Goal: Information Seeking & Learning: Learn about a topic

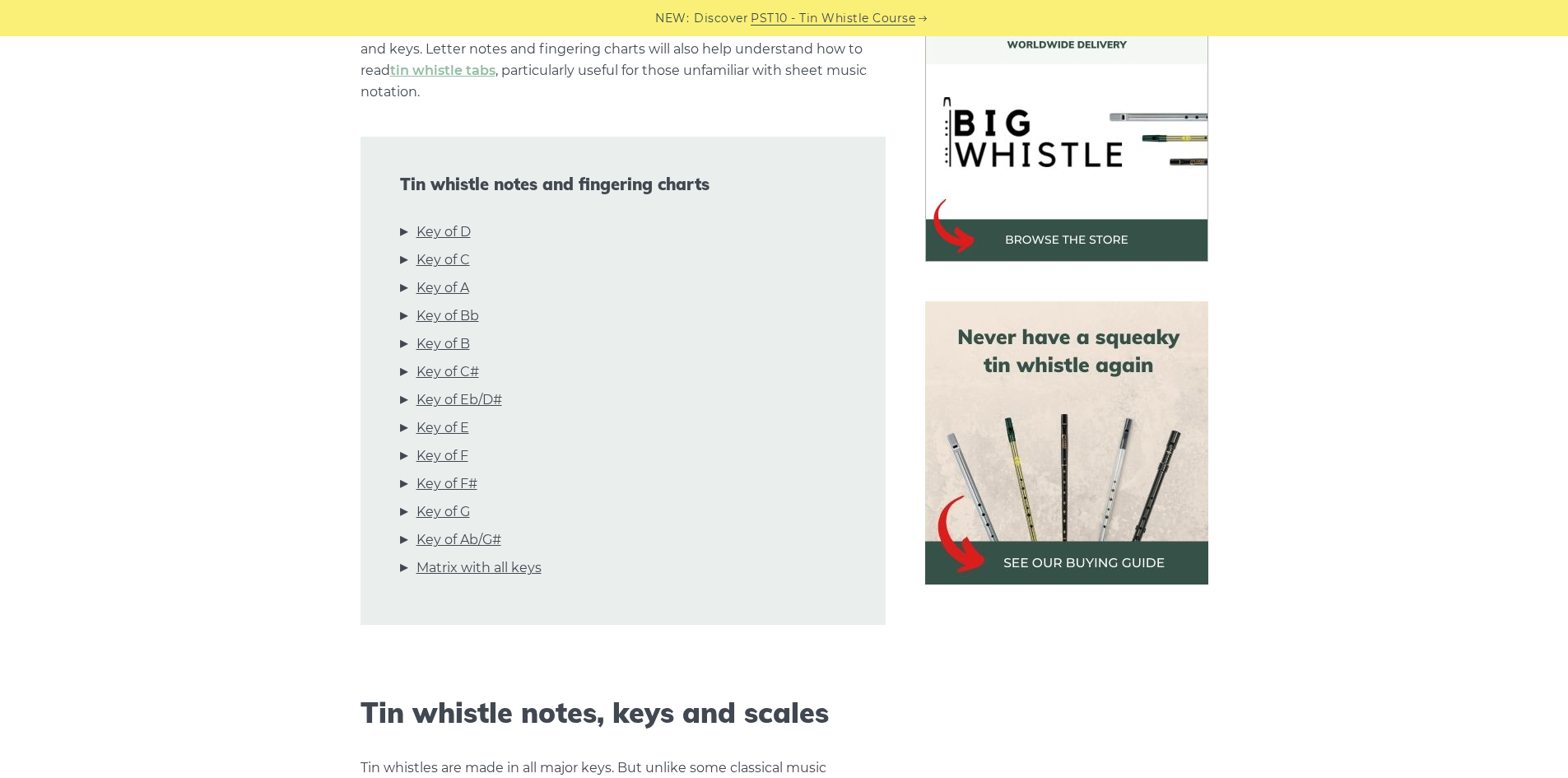
scroll to position [494, 0]
click at [456, 221] on link "Key of D" at bounding box center [443, 232] width 54 height 22
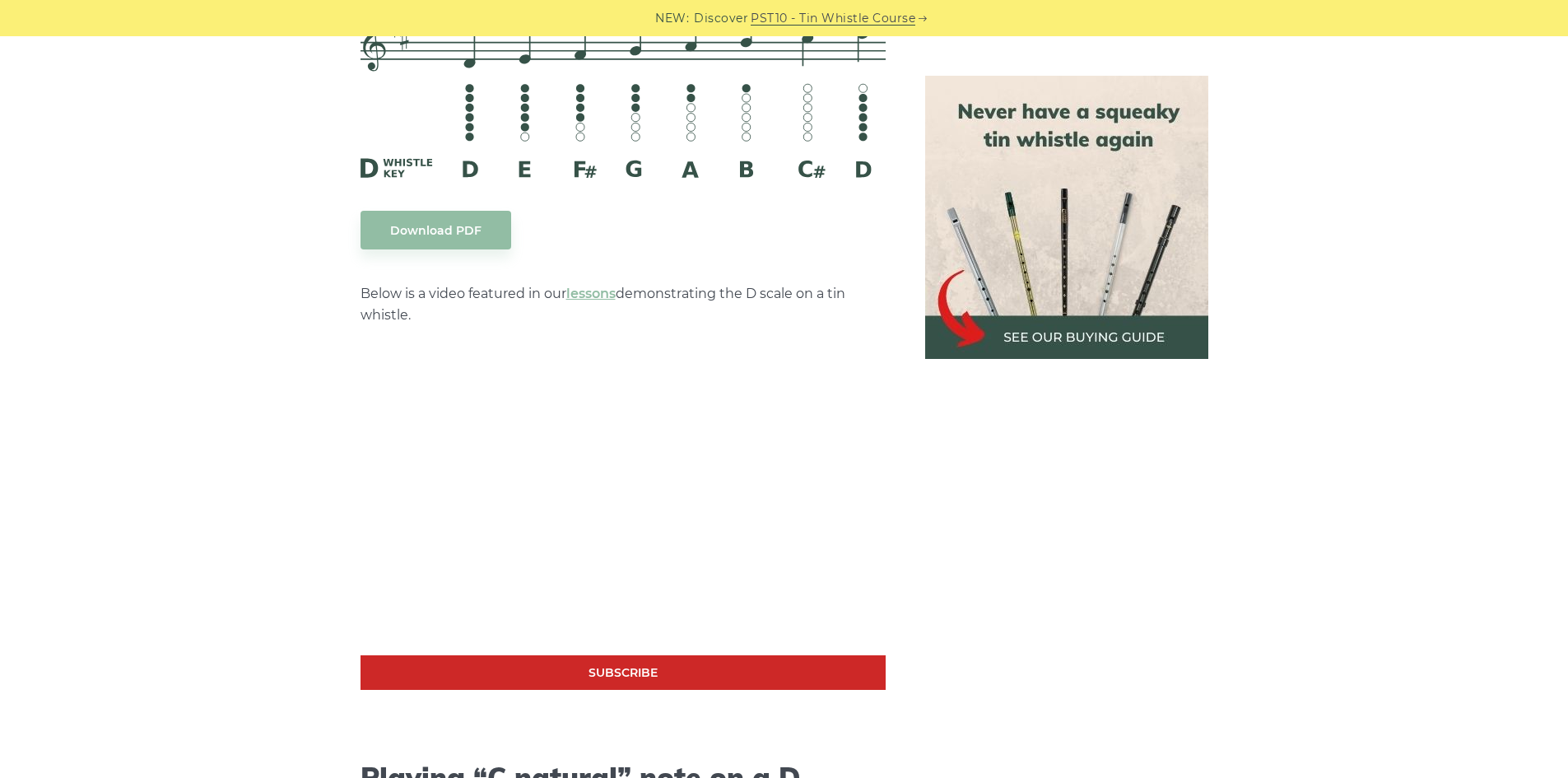
scroll to position [2976, 0]
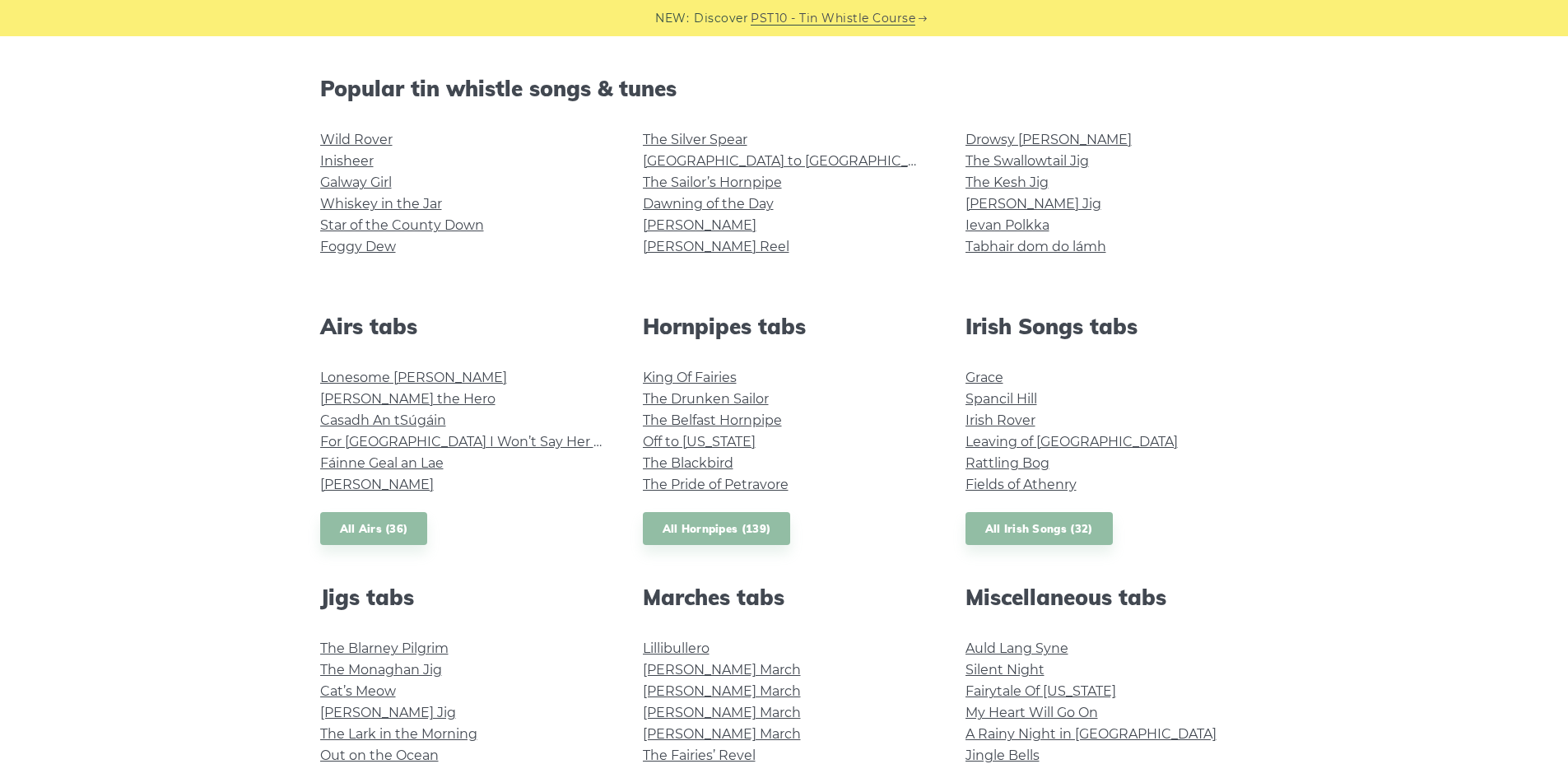
scroll to position [411, 0]
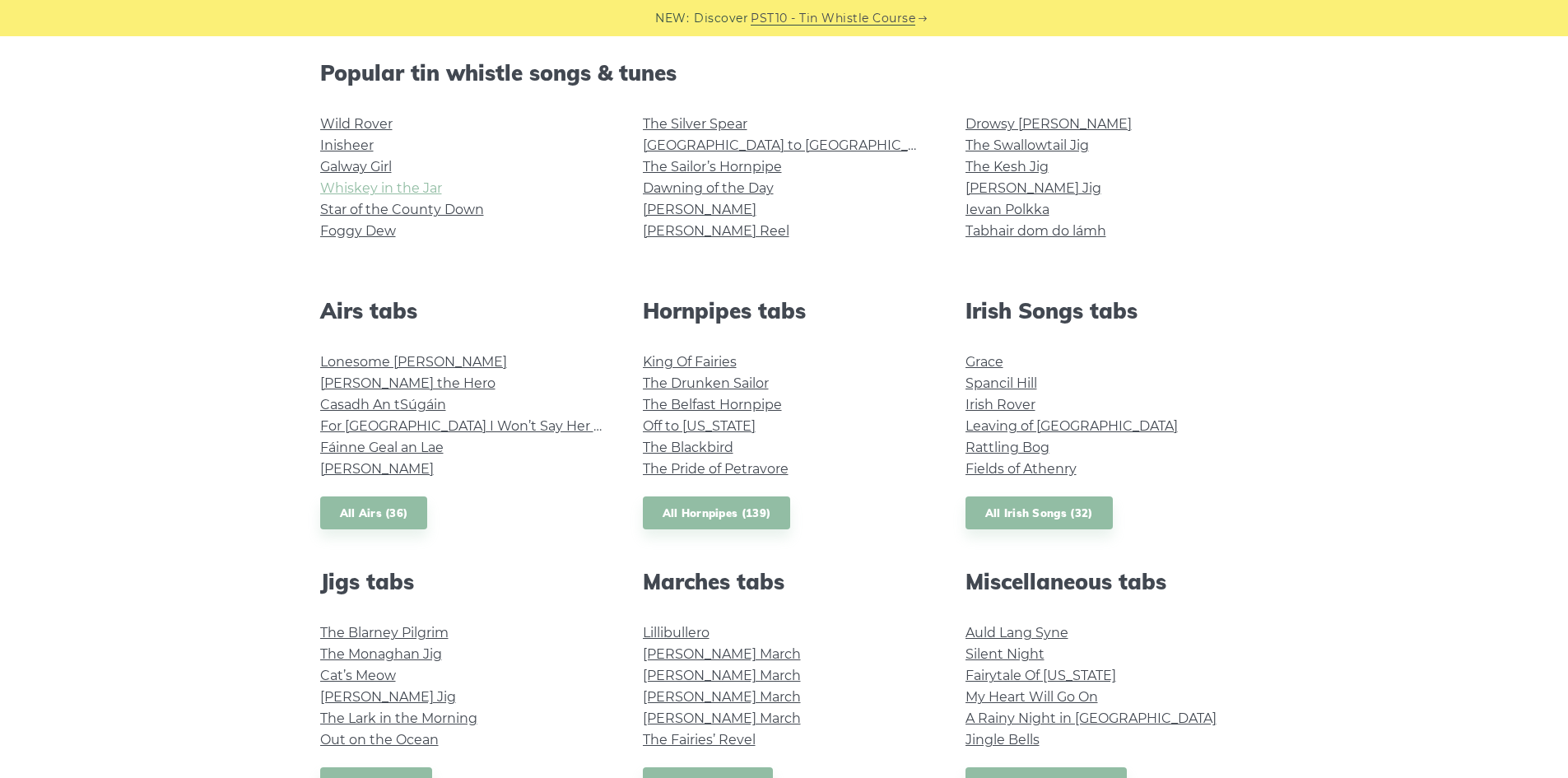
click at [380, 187] on link "Whiskey in the Jar" at bounding box center [382, 188] width 122 height 16
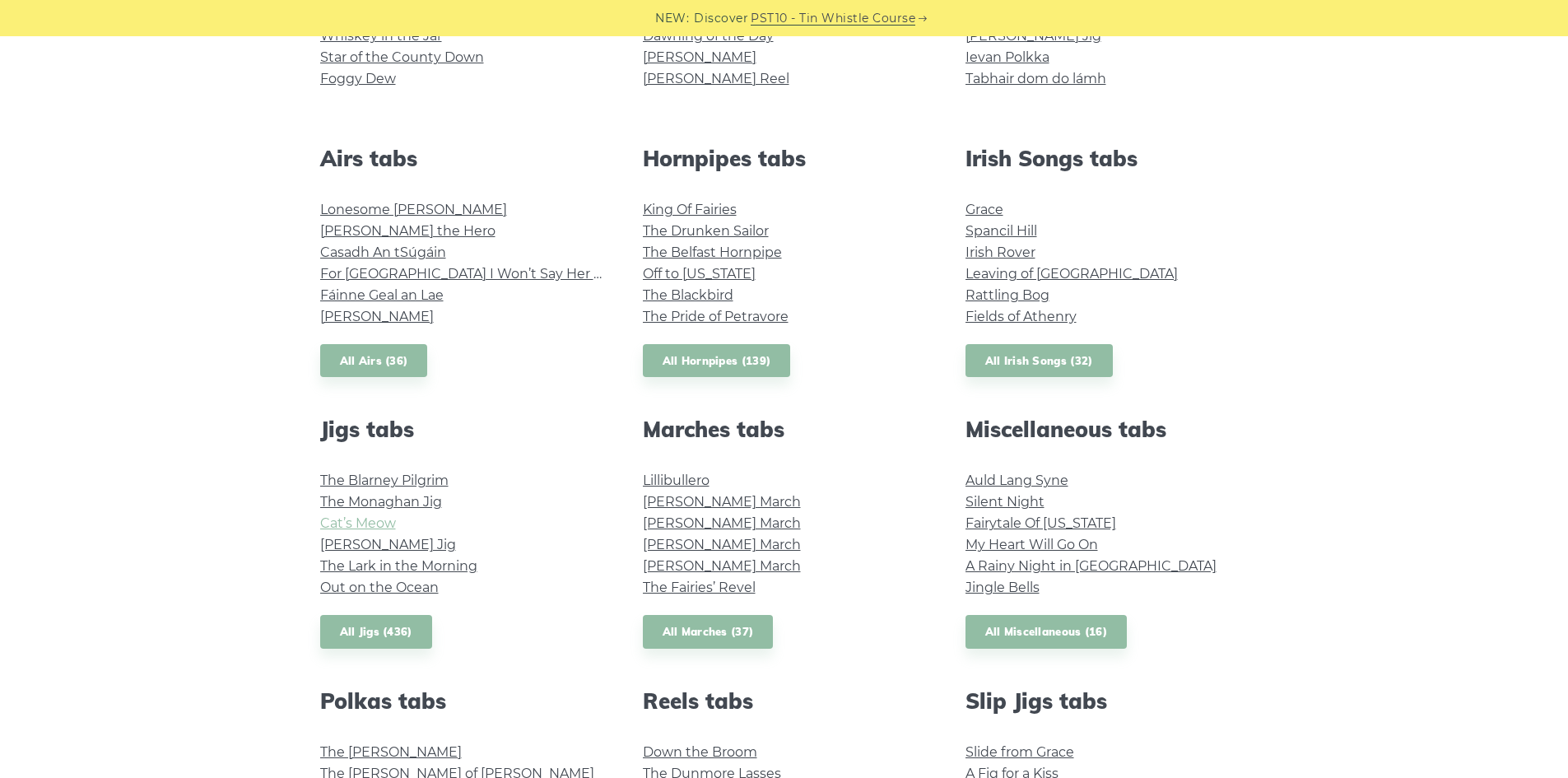
scroll to position [659, 0]
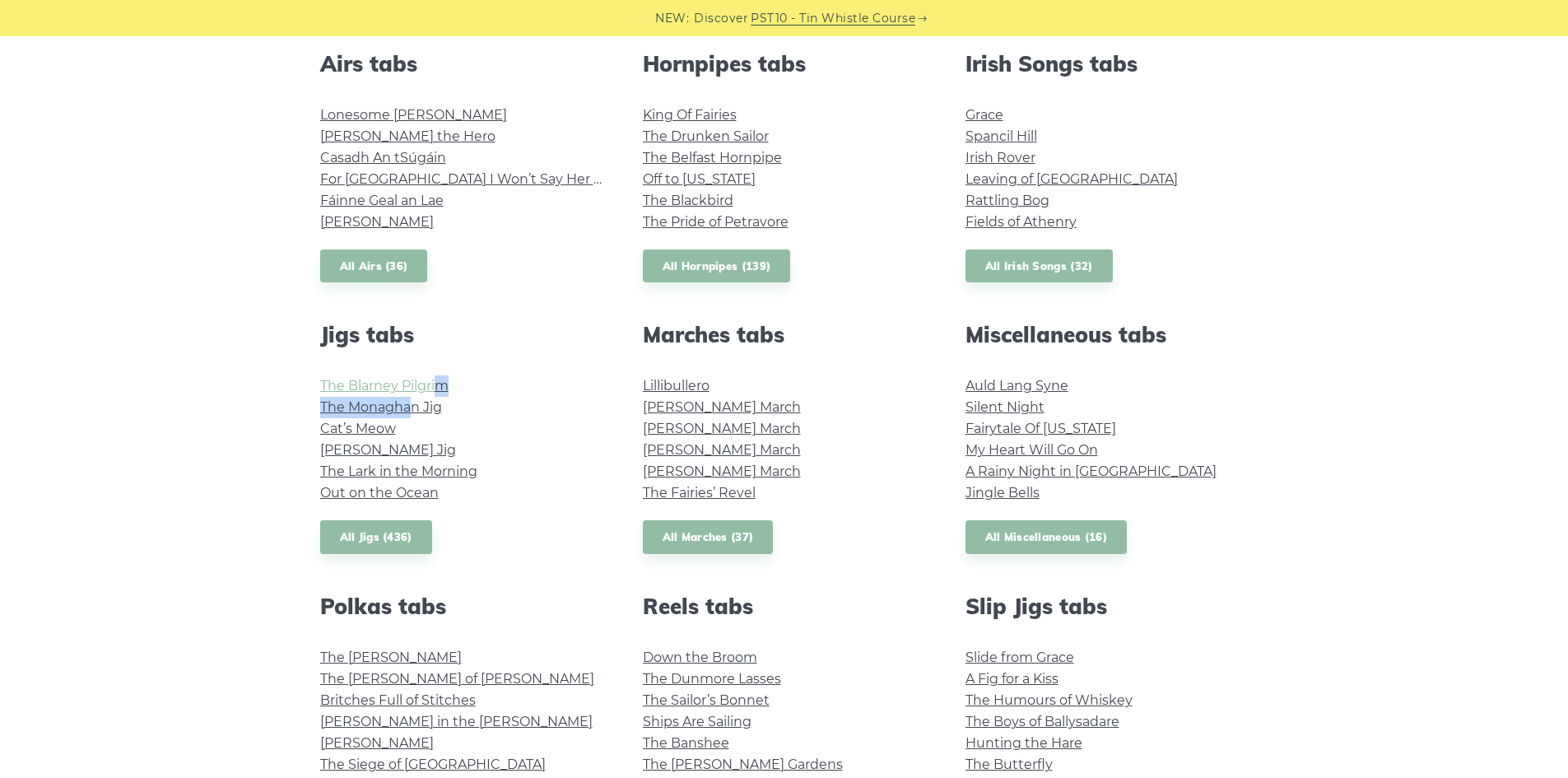
drag, startPoint x: 412, startPoint y: 398, endPoint x: 439, endPoint y: 379, distance: 33.0
click at [439, 379] on ul "The Blarney Pilgrim The Monaghan Jig Cat’s Meow Fraher’s Jig The Lark in the Mo…" at bounding box center [462, 440] width 283 height 128
click at [425, 385] on link "The Blarney Pilgrim" at bounding box center [385, 386] width 128 height 16
click at [425, 407] on link "The Monaghan Jig" at bounding box center [382, 407] width 122 height 16
click at [380, 530] on link "All Jigs (436)" at bounding box center [377, 536] width 112 height 34
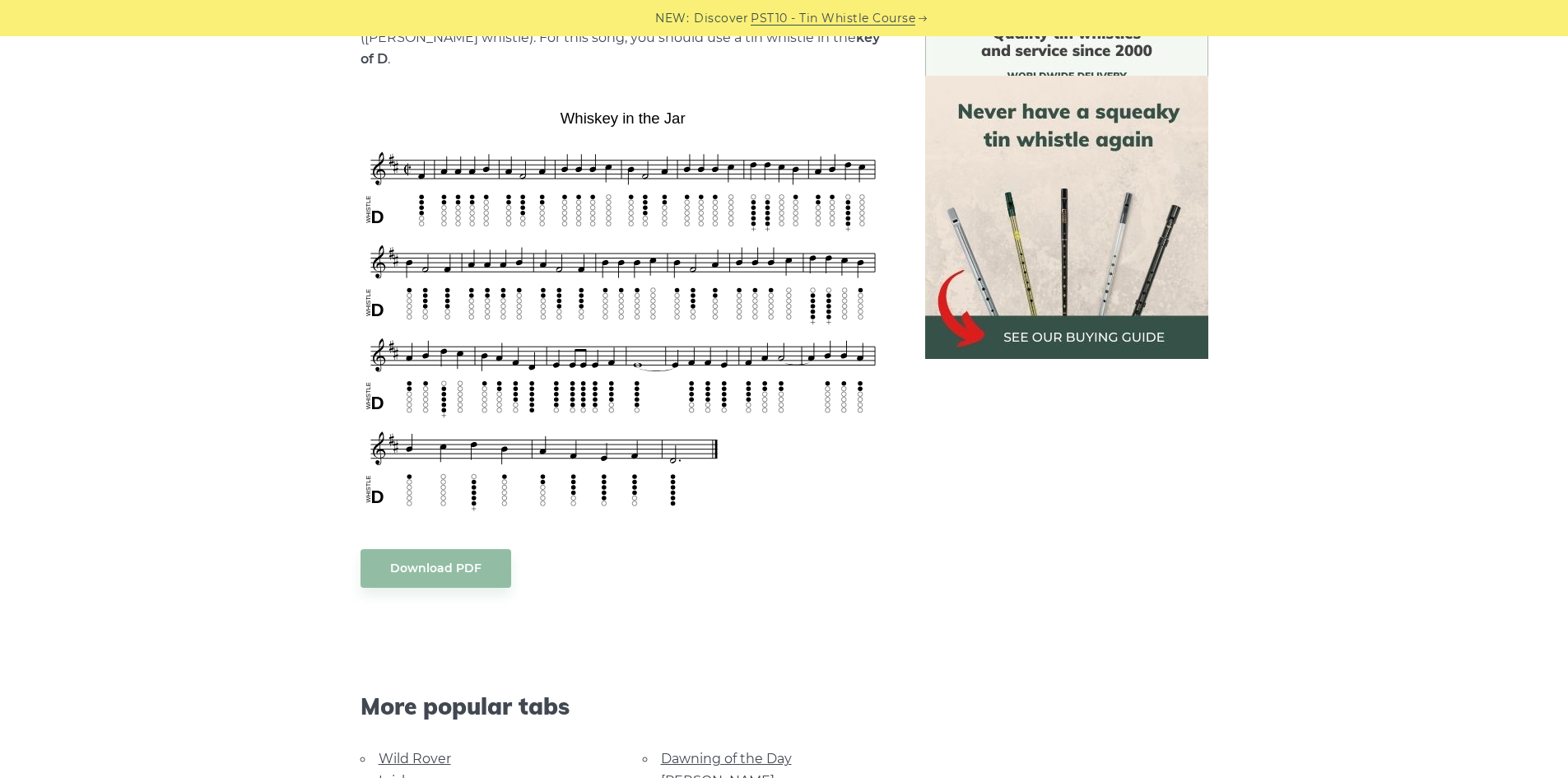
scroll to position [416, 0]
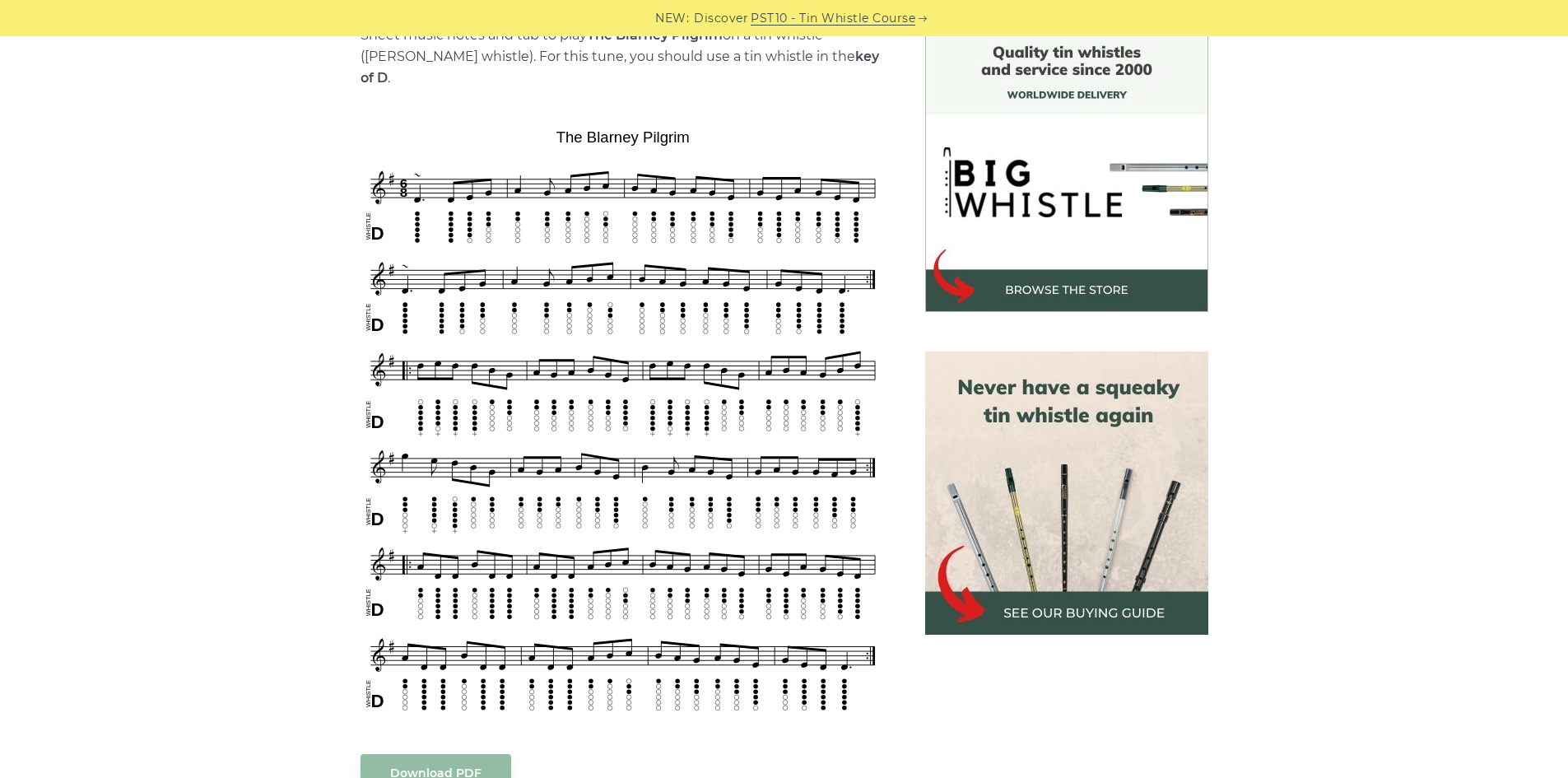
scroll to position [494, 0]
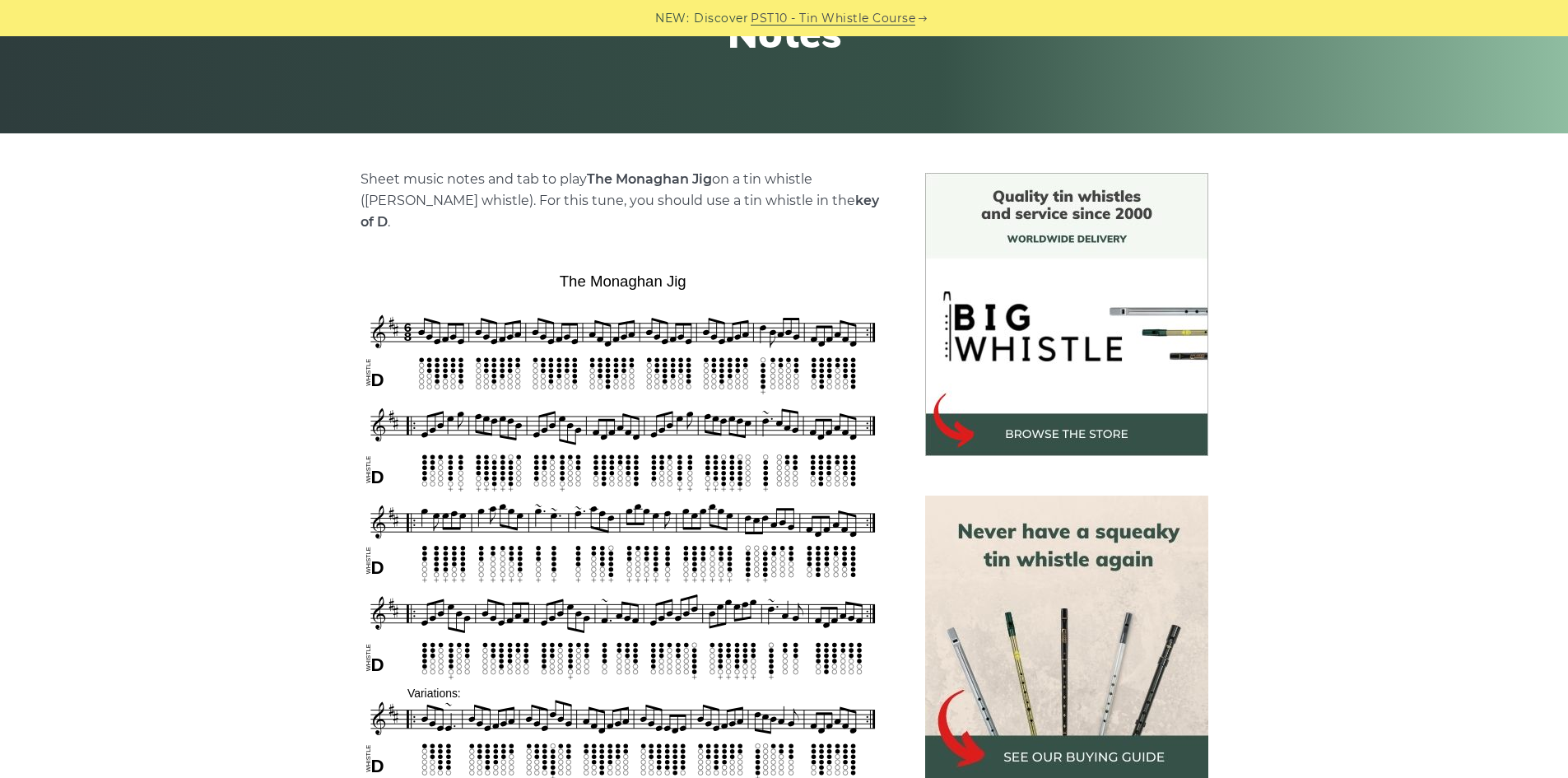
scroll to position [329, 0]
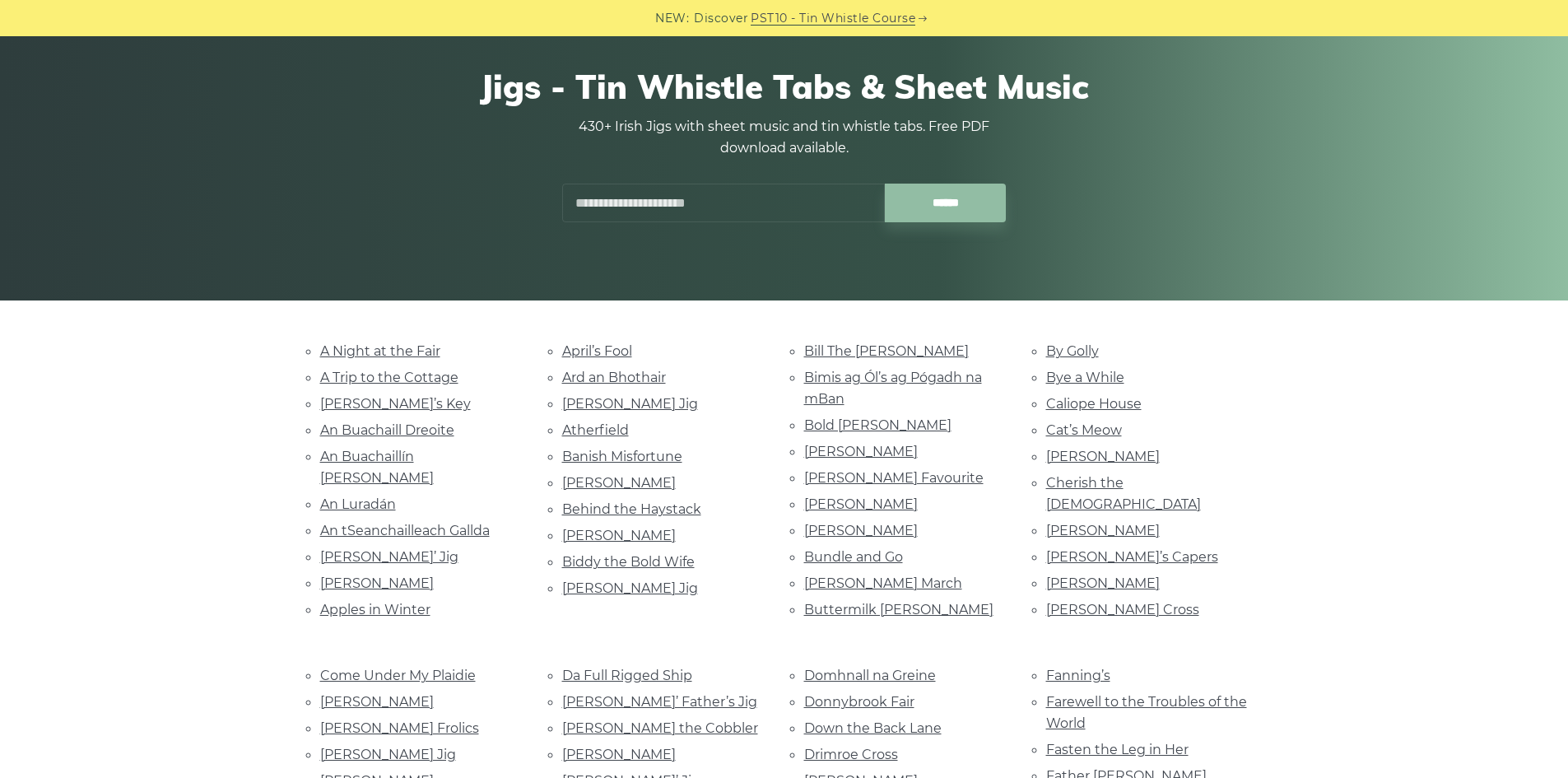
scroll to position [329, 0]
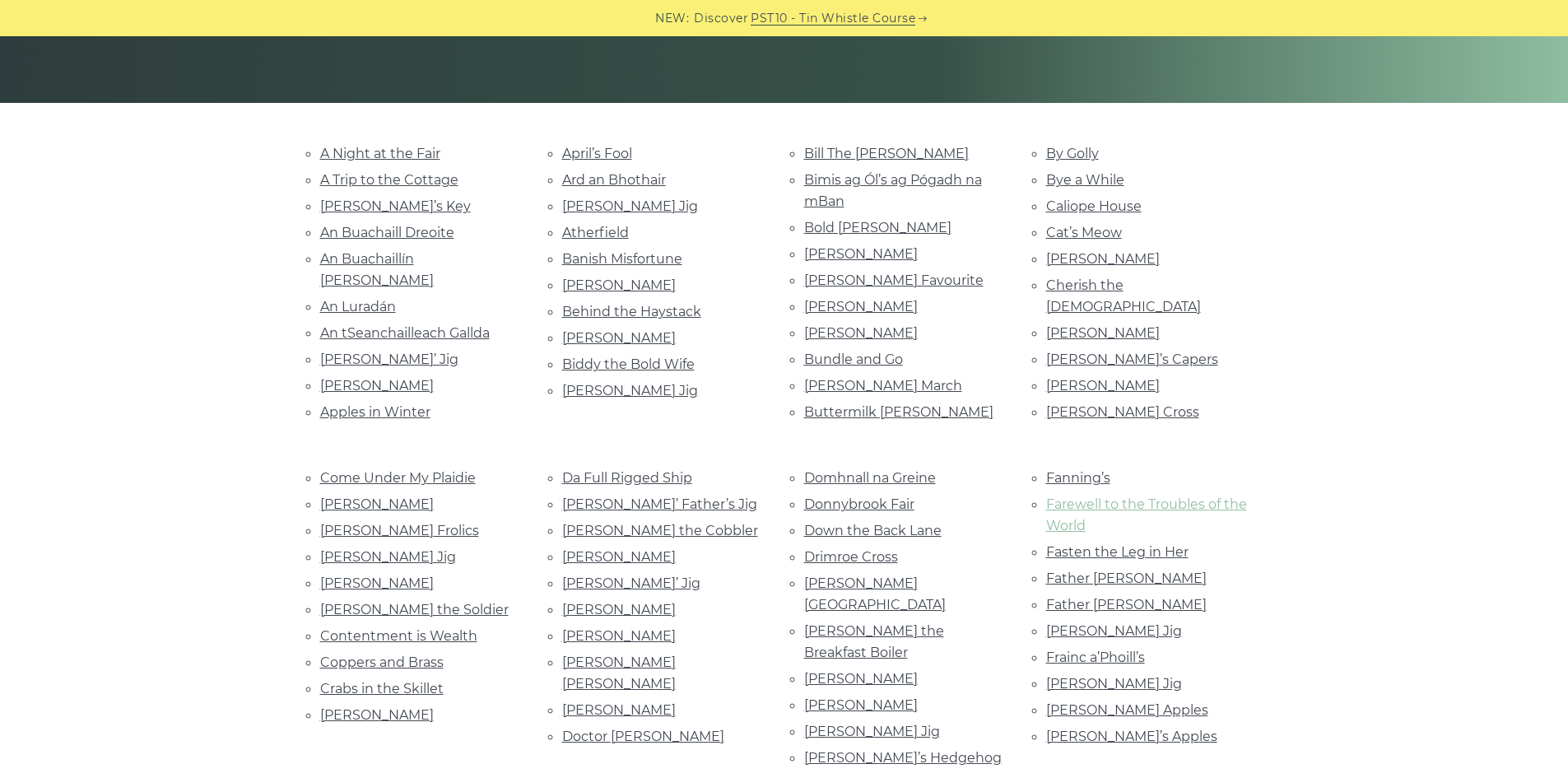
click at [1082, 500] on link "Farewell to the Troubles of the World" at bounding box center [1147, 515] width 201 height 37
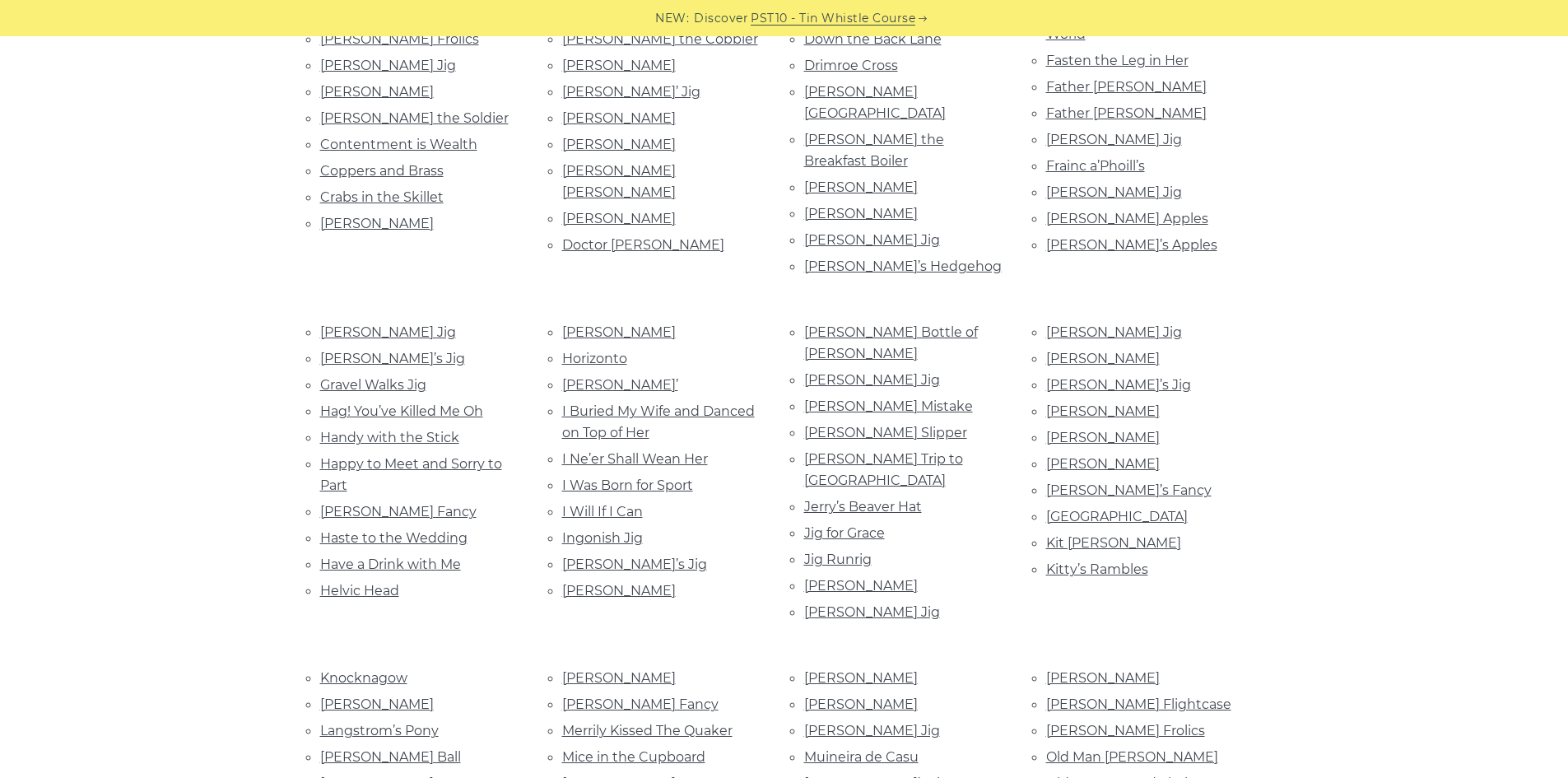
scroll to position [823, 0]
click at [630, 554] on link "[PERSON_NAME]’s Jig" at bounding box center [634, 562] width 145 height 16
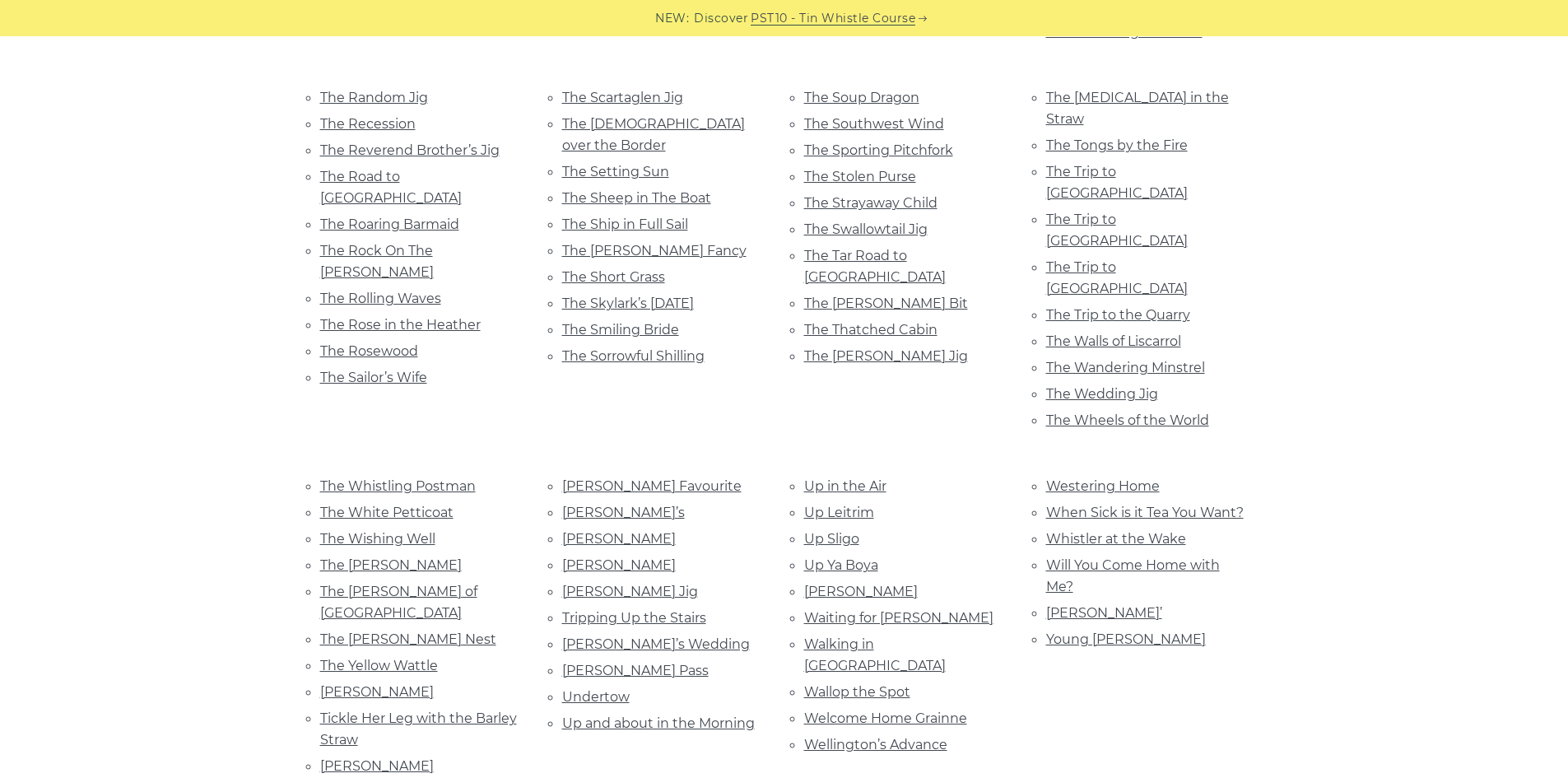
scroll to position [3950, 0]
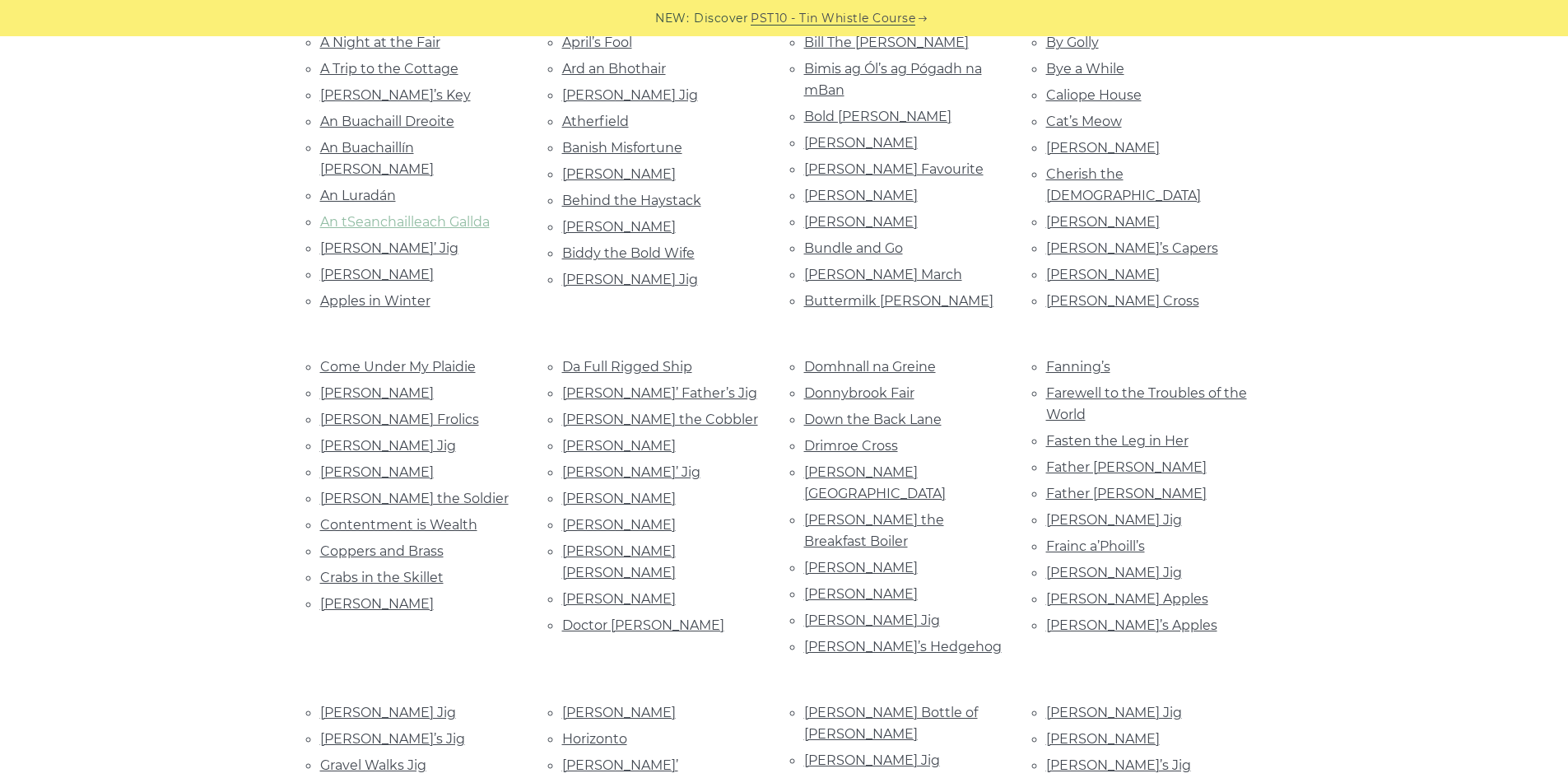
scroll to position [411, 0]
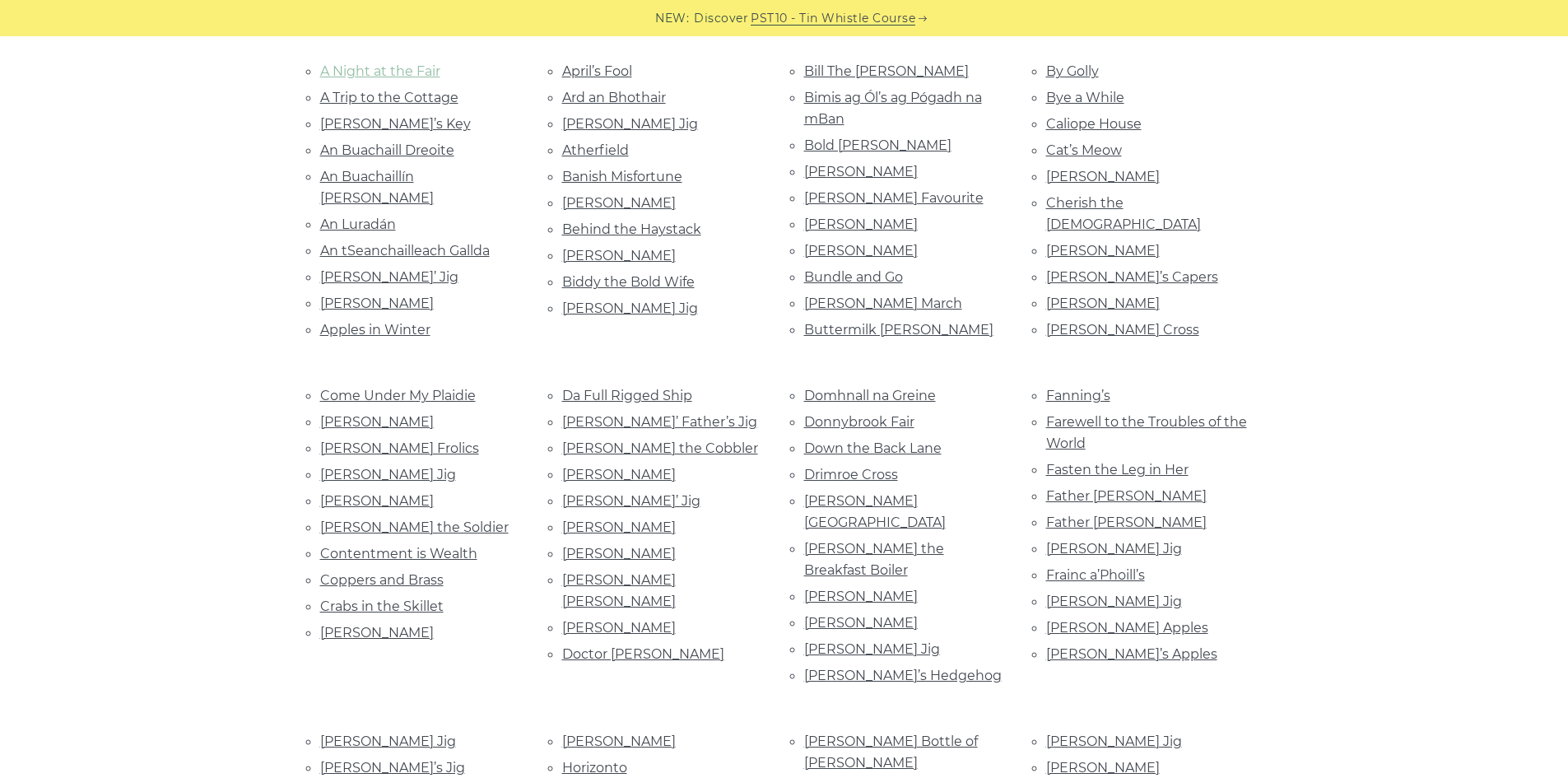
click at [419, 72] on link "A Night at the Fair" at bounding box center [381, 71] width 120 height 16
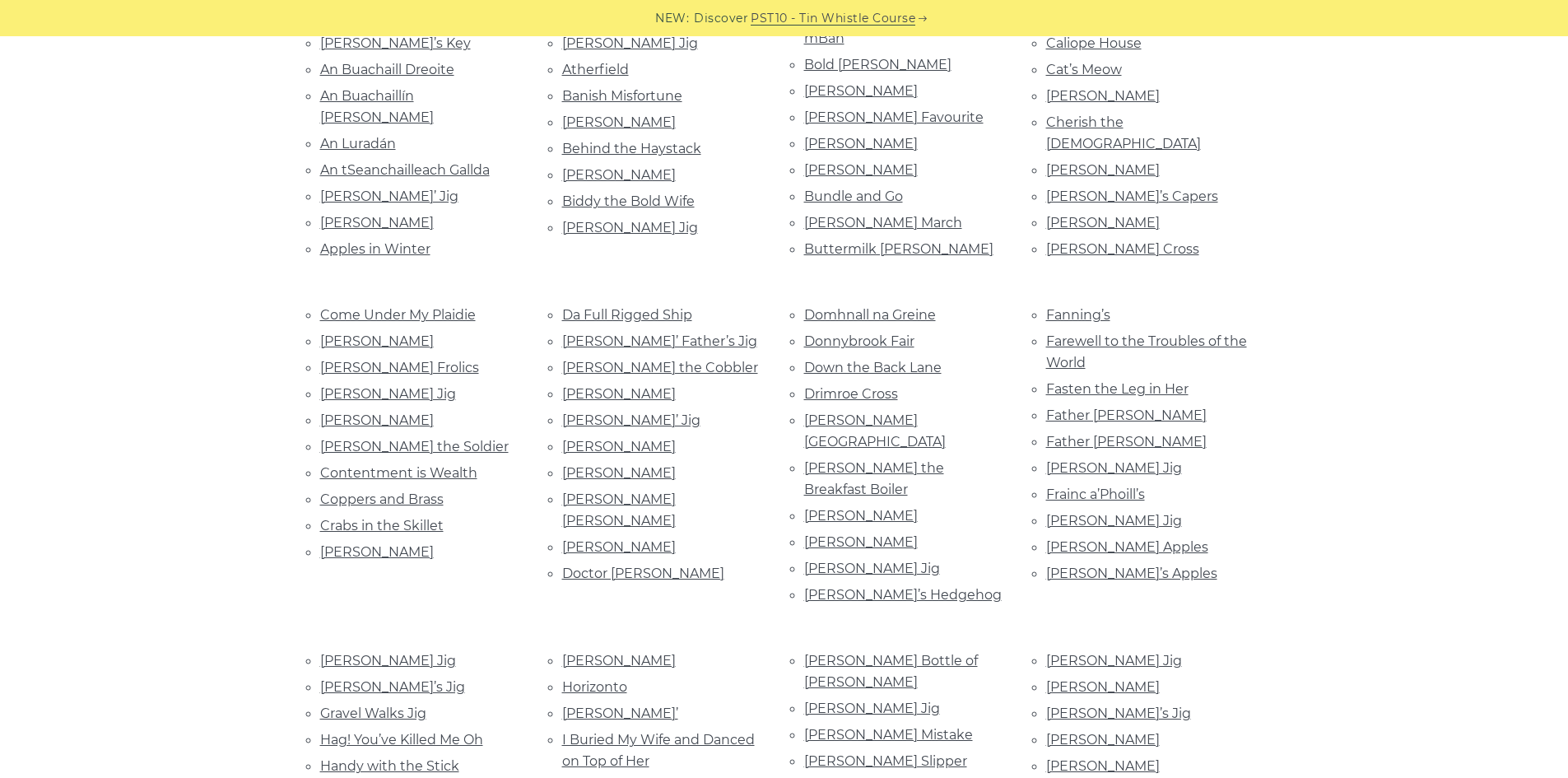
scroll to position [494, 0]
click at [652, 313] on link "Da Full Rigged Ship" at bounding box center [627, 314] width 130 height 16
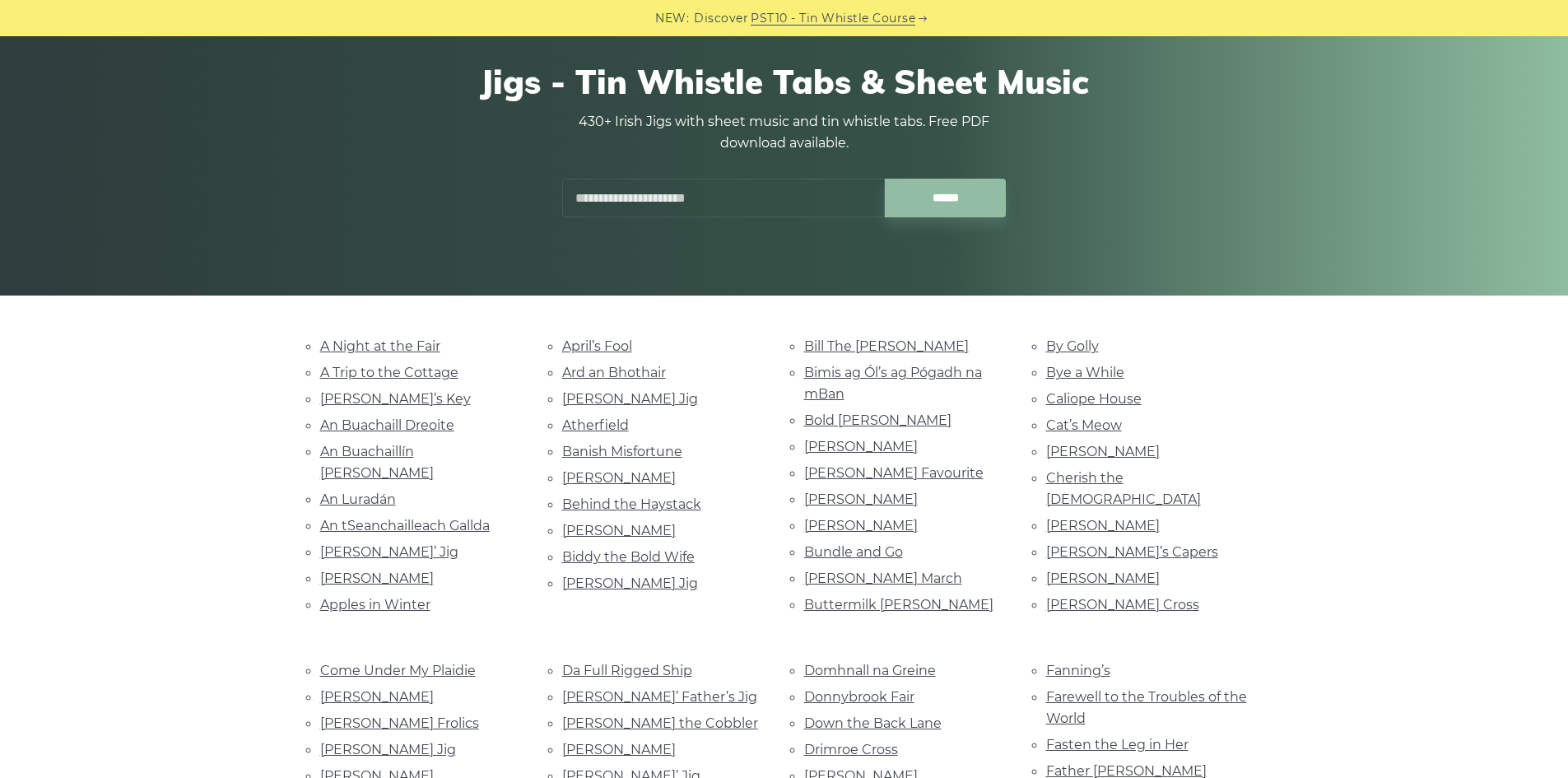
scroll to position [247, 0]
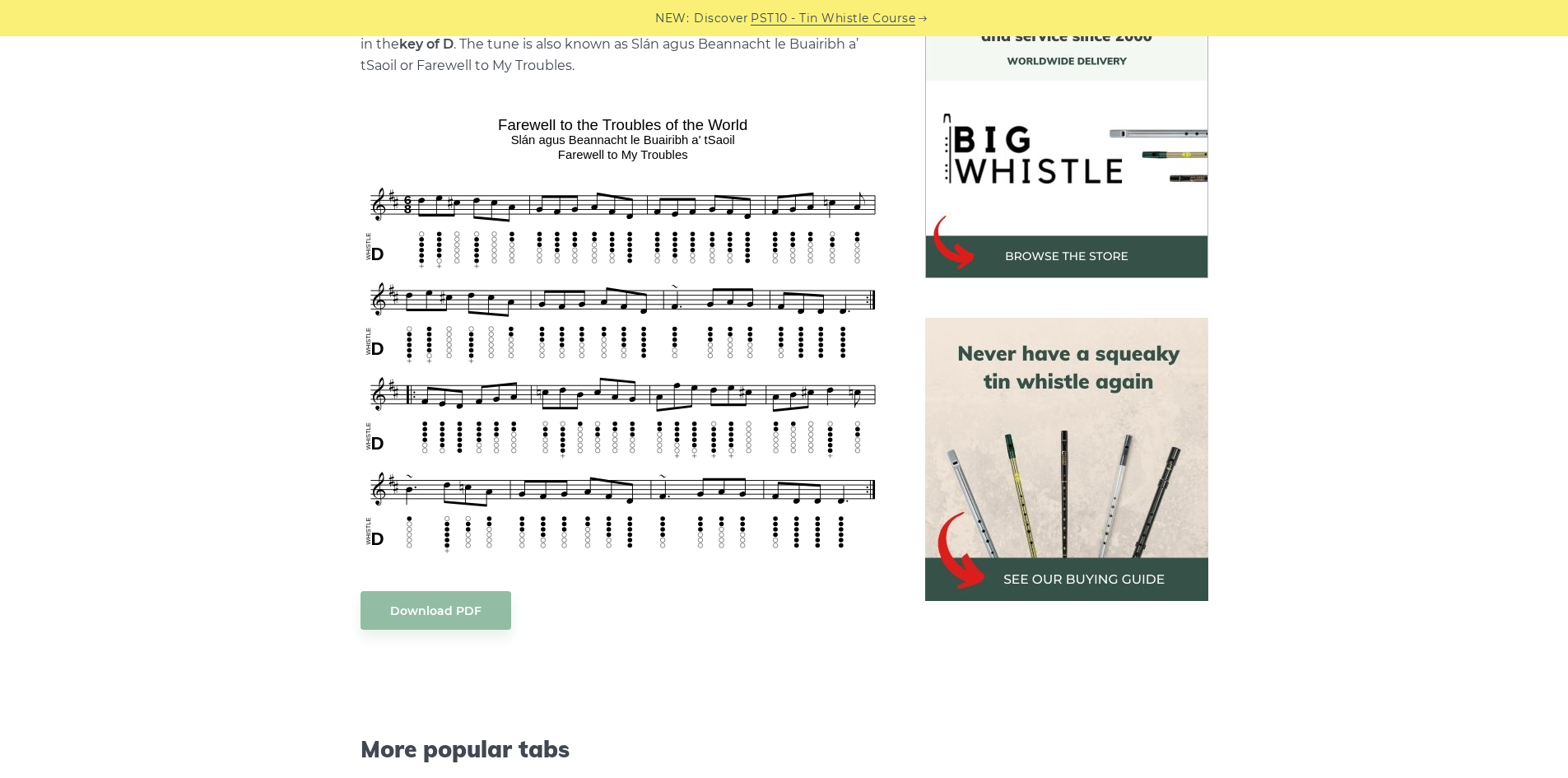
scroll to position [494, 0]
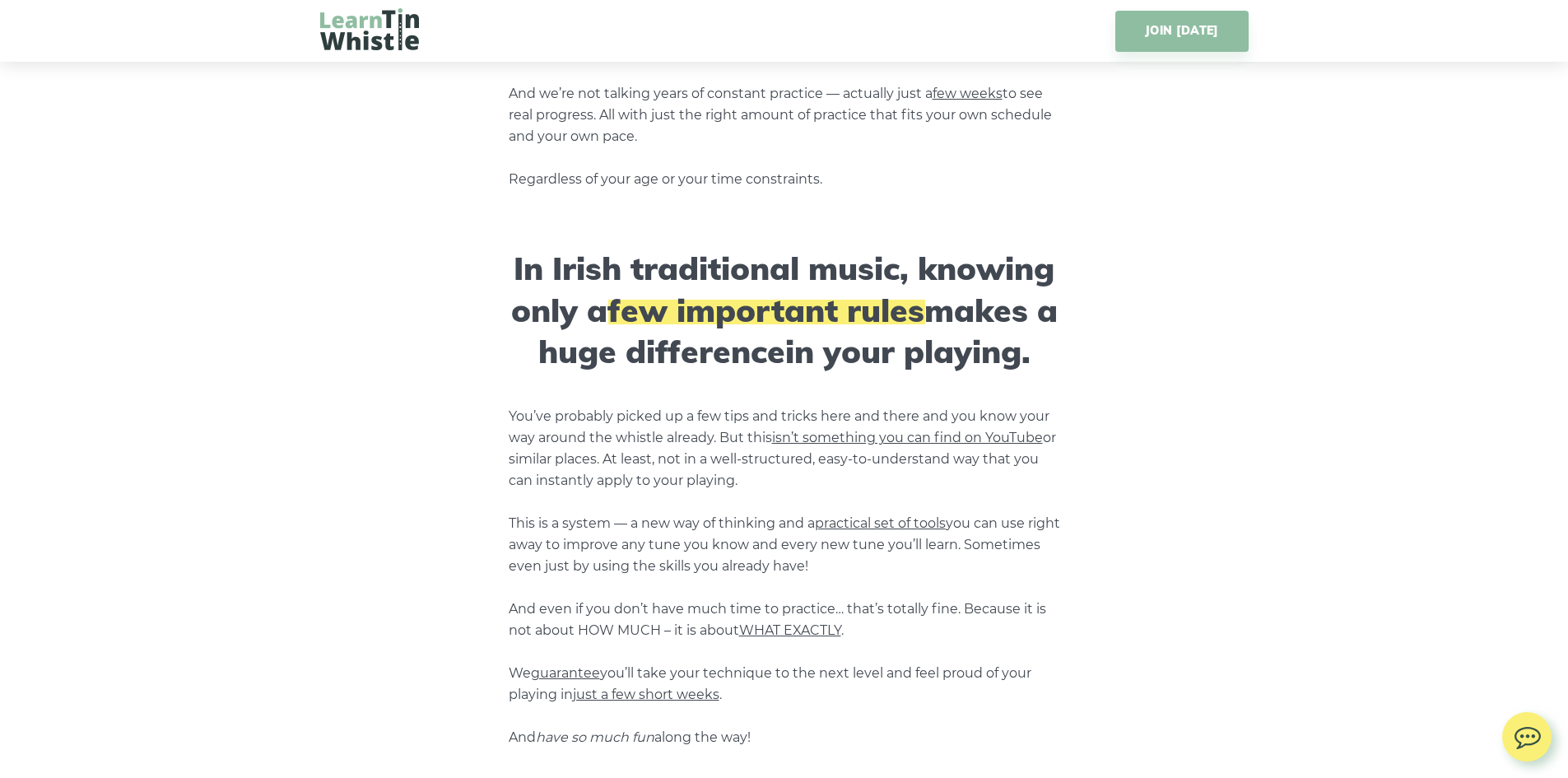
scroll to position [1729, 0]
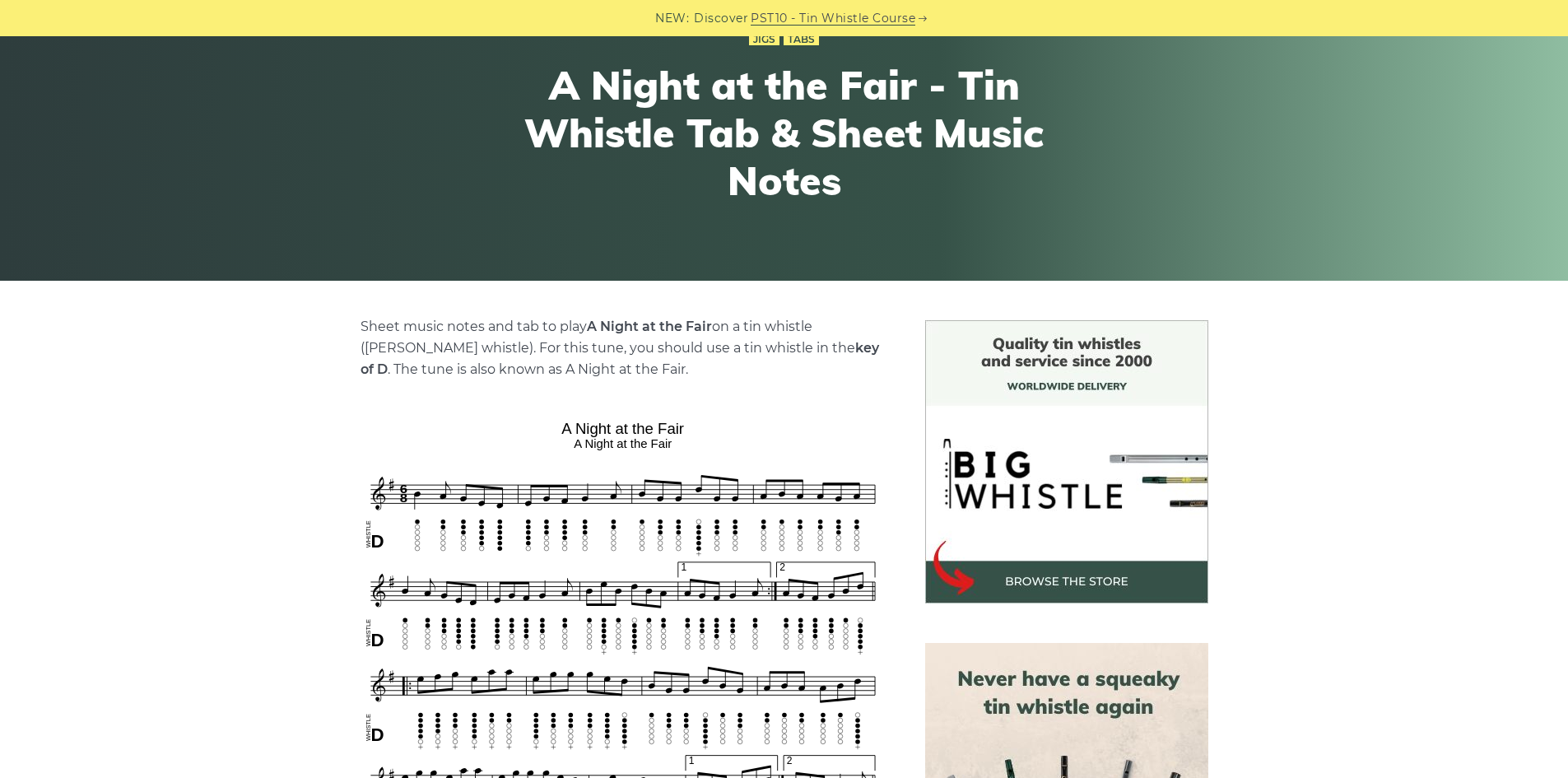
scroll to position [247, 0]
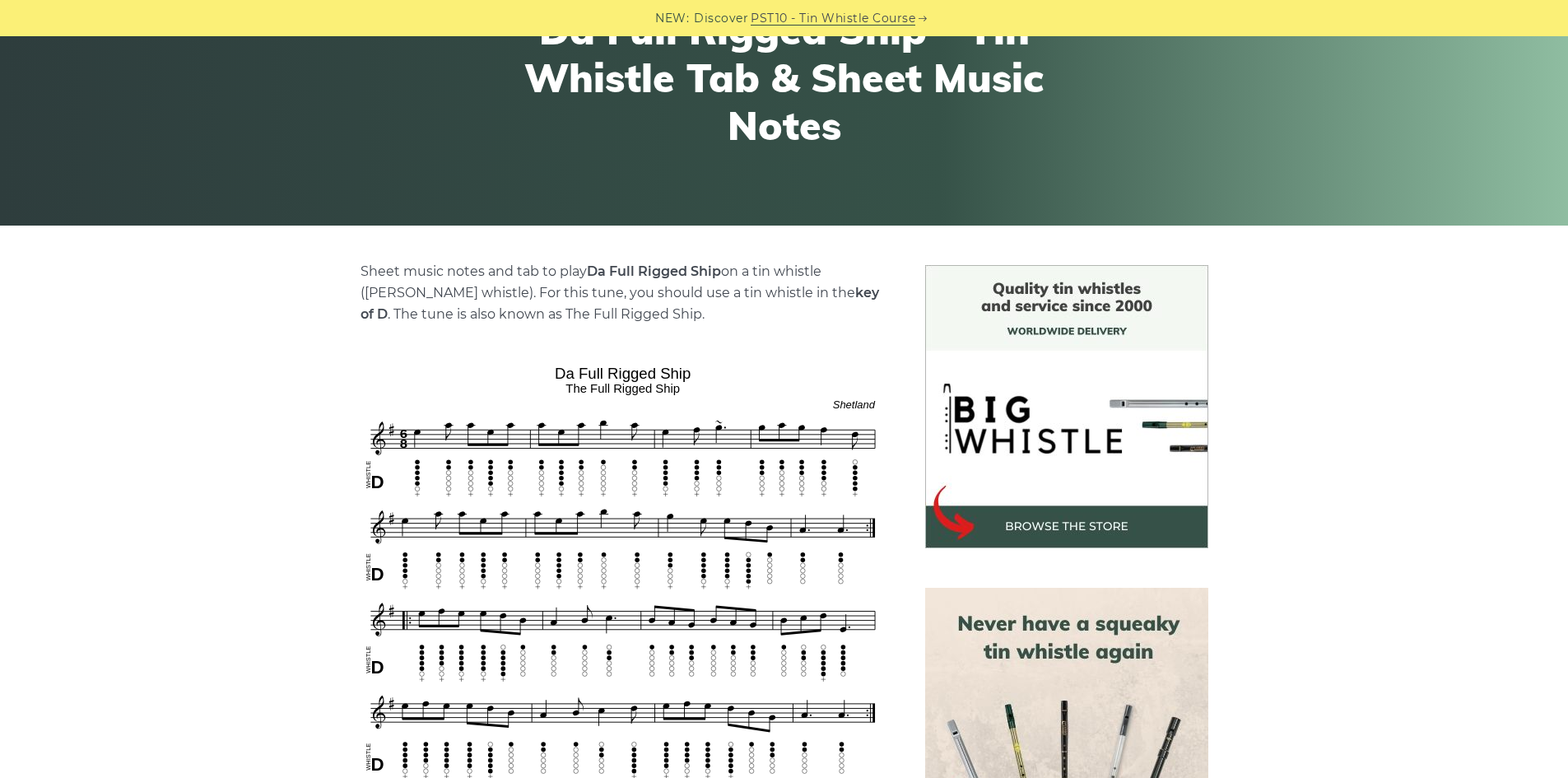
scroll to position [494, 0]
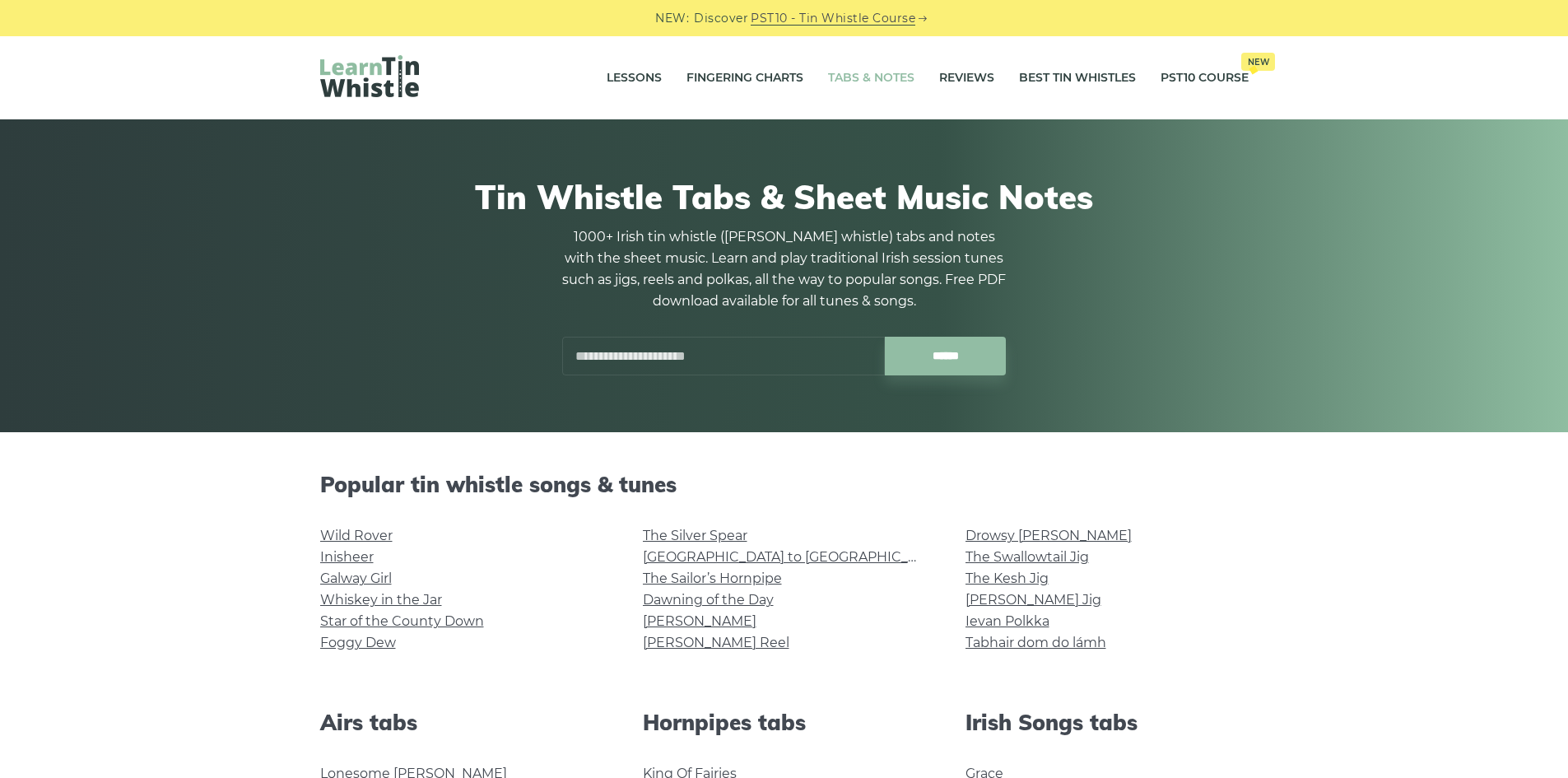
scroll to position [659, 0]
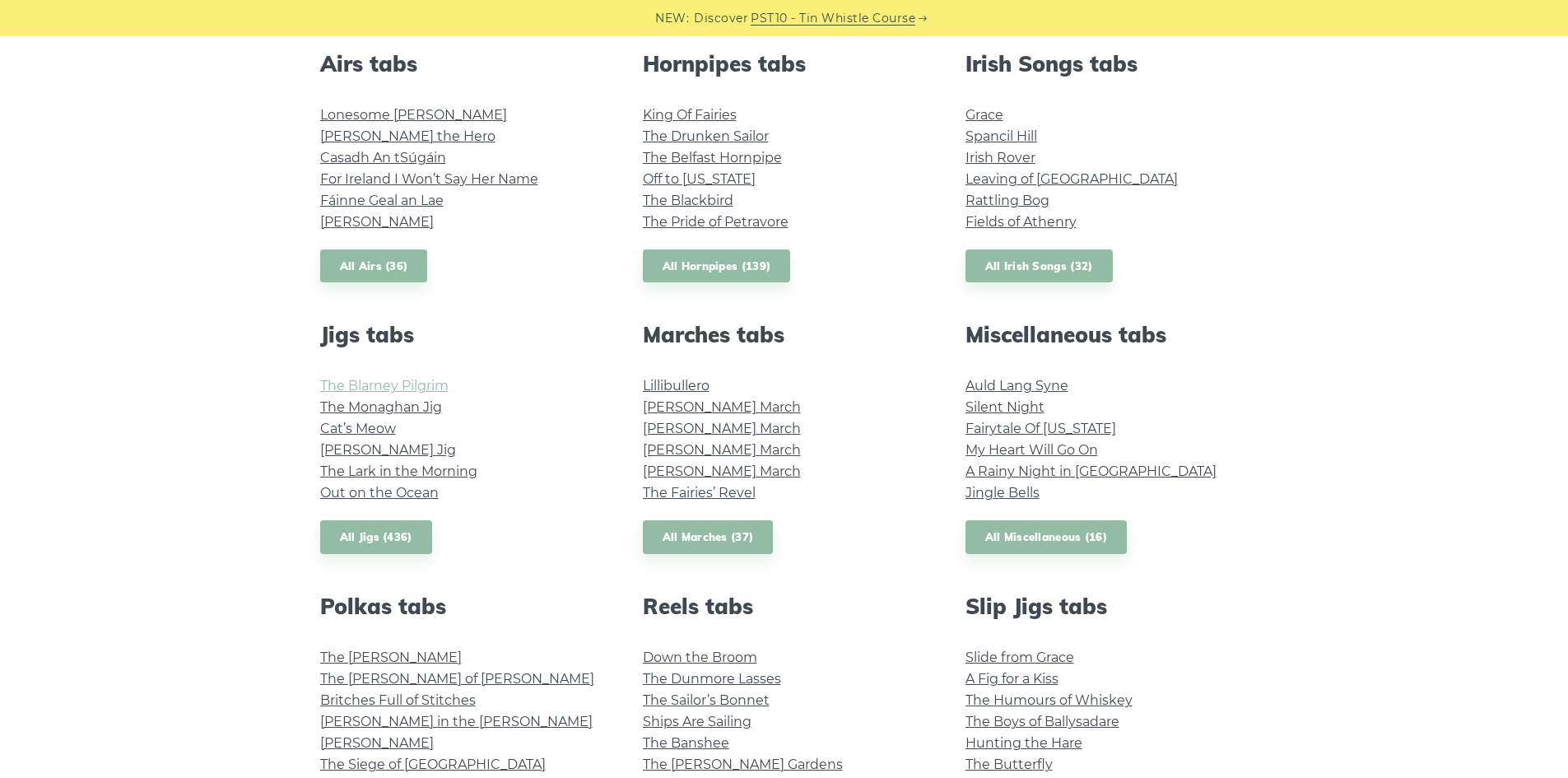
click at [435, 389] on link "The Blarney Pilgrim" at bounding box center [385, 386] width 128 height 16
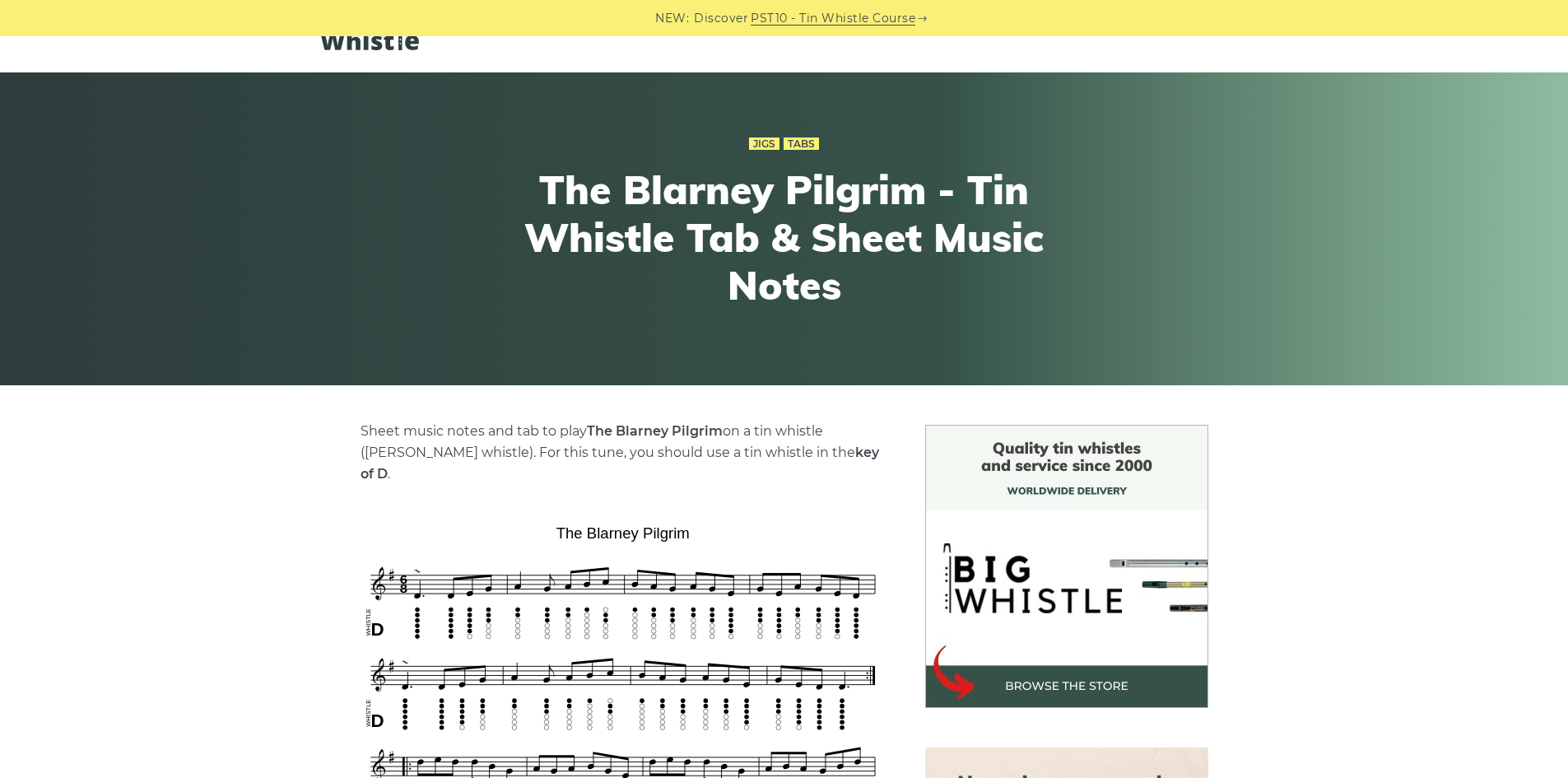
scroll to position [247, 0]
